Goal: Book appointment/travel/reservation

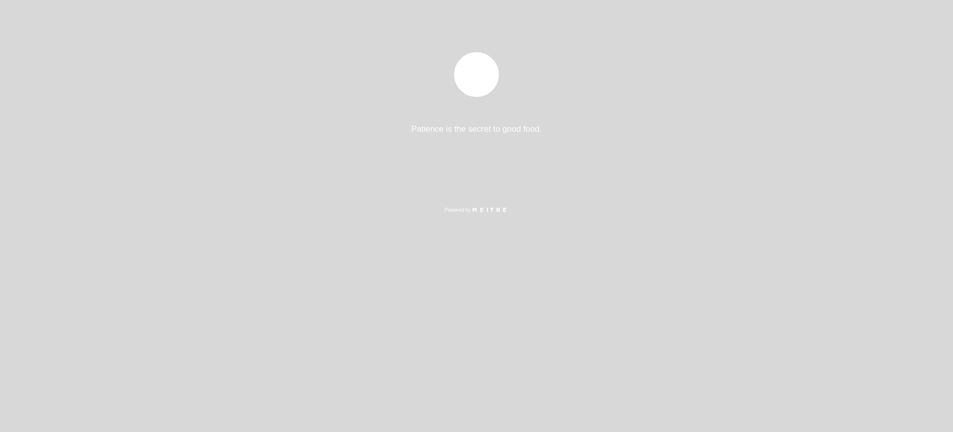
select select "es"
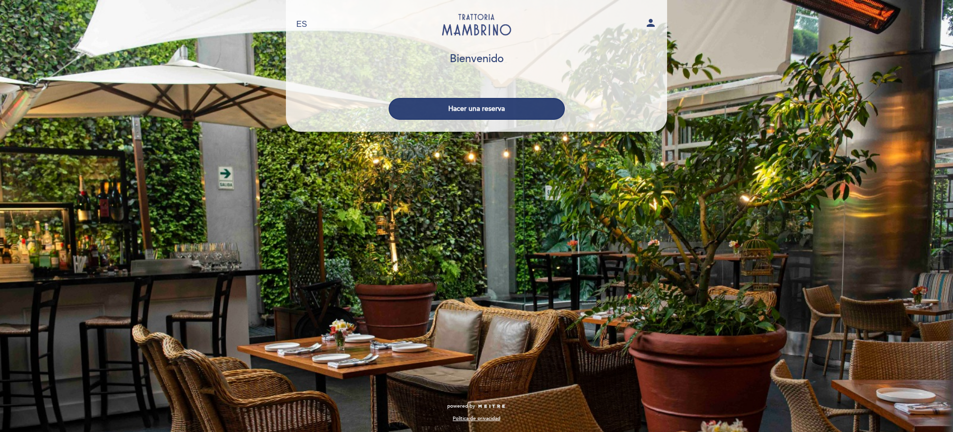
drag, startPoint x: 441, startPoint y: 104, endPoint x: 433, endPoint y: 113, distance: 12.3
click at [433, 113] on button "Hacer una reserva" at bounding box center [477, 109] width 176 height 22
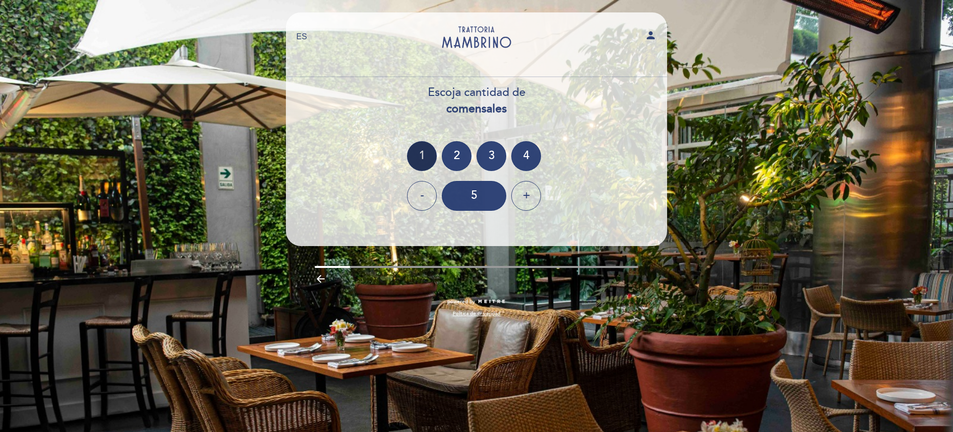
click at [418, 147] on div "1" at bounding box center [422, 156] width 30 height 30
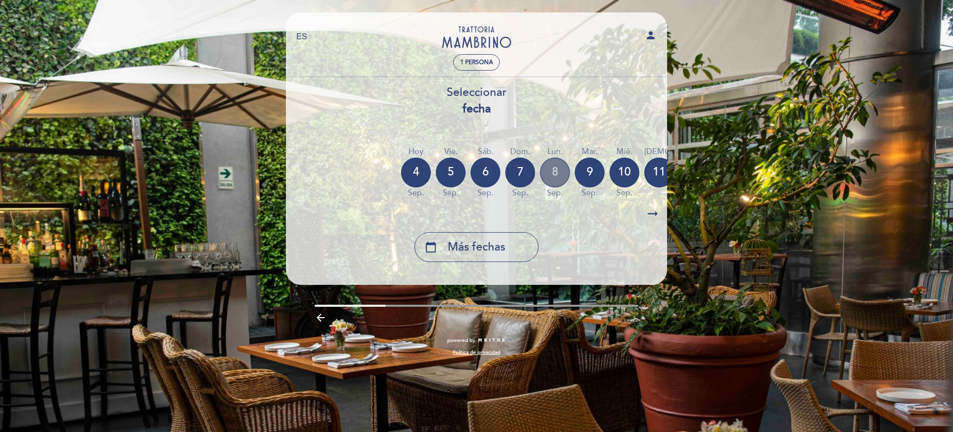
click at [556, 177] on div "8" at bounding box center [555, 172] width 30 height 30
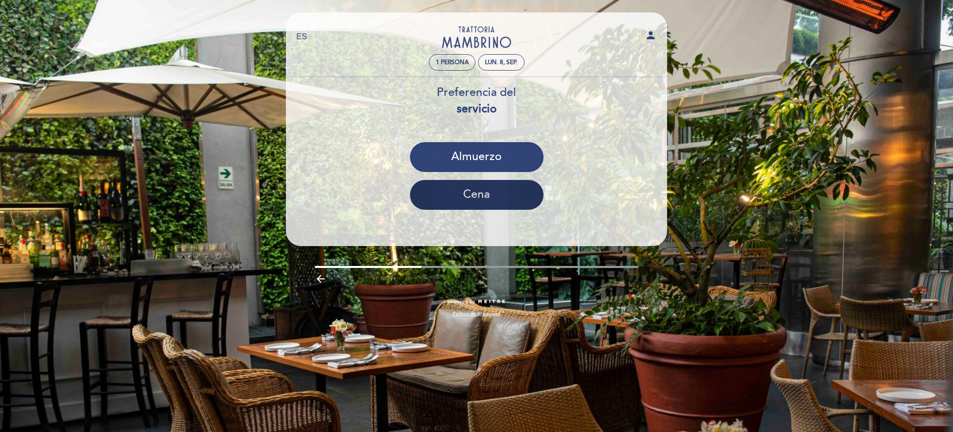
click at [509, 204] on button "Cena" at bounding box center [477, 195] width 134 height 30
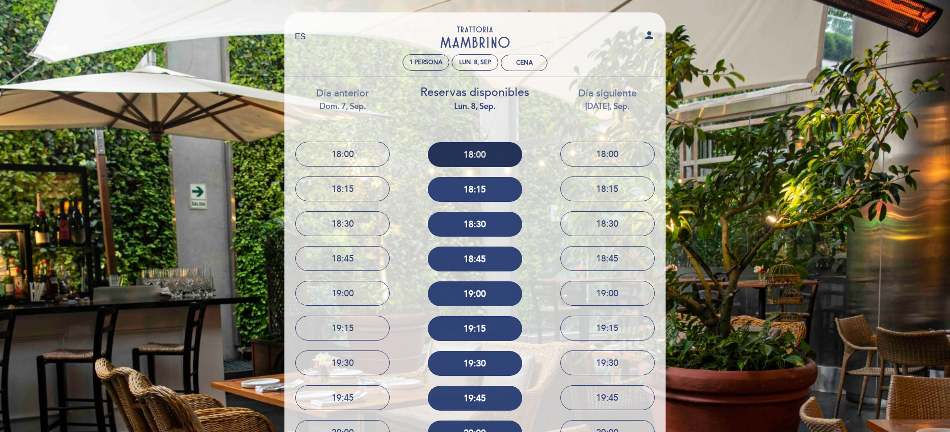
click at [503, 156] on button "18:00" at bounding box center [475, 154] width 94 height 25
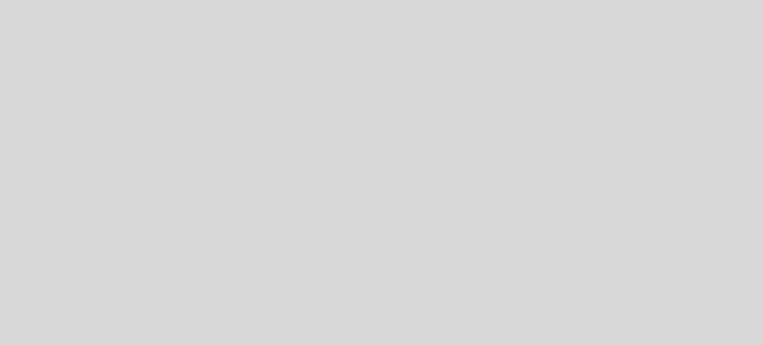
select select "es"
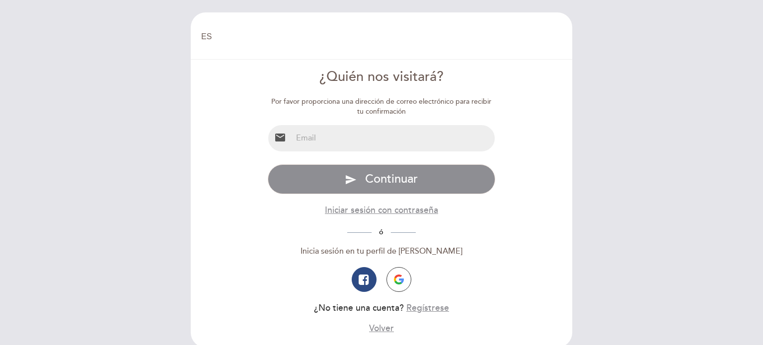
click at [361, 126] on input "email" at bounding box center [393, 138] width 203 height 26
type input "[EMAIL_ADDRESS][DOMAIN_NAME]"
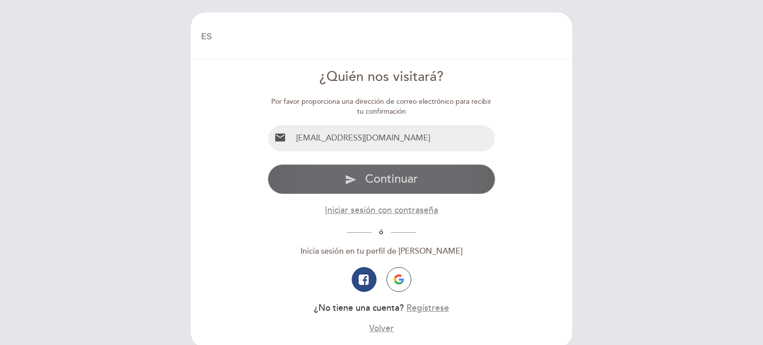
click at [348, 178] on icon "send" at bounding box center [351, 180] width 12 height 12
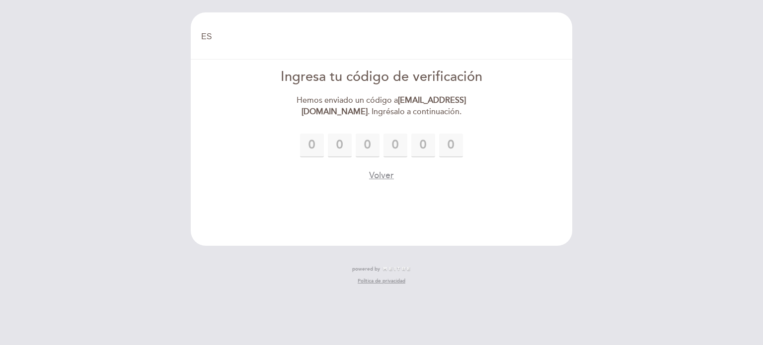
type input "7"
type input "3"
type input "5"
type input "7"
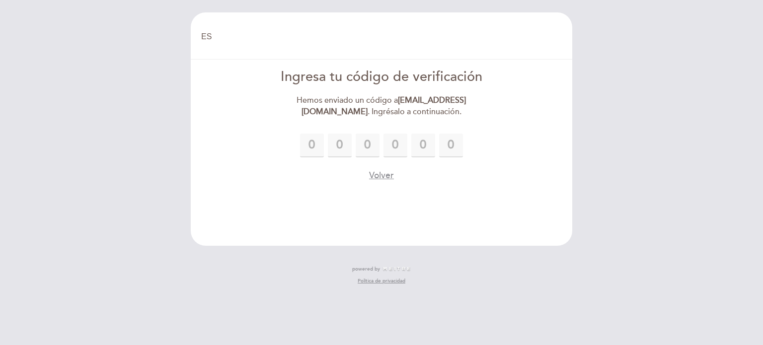
type input "9"
click at [460, 162] on div "7 3 5 5 7 9 Por favor ingresa el código de verificación El código [PERSON_NAME]…" at bounding box center [382, 158] width 228 height 49
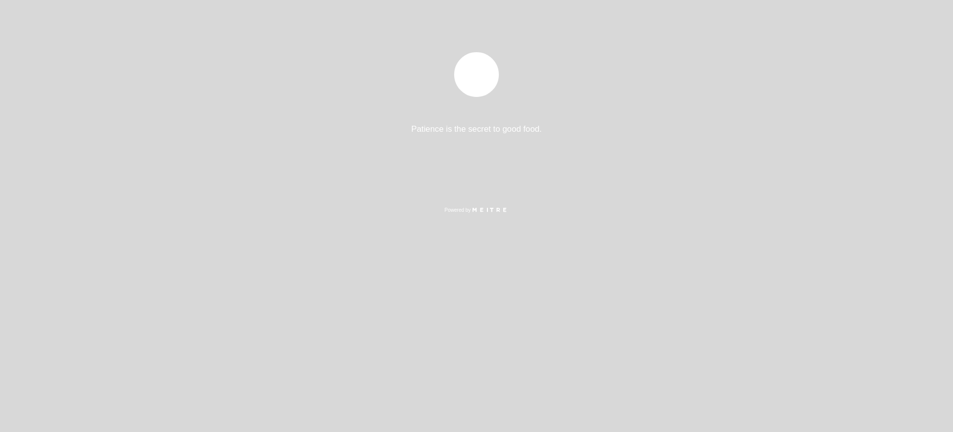
select select "es"
